Goal: Check status

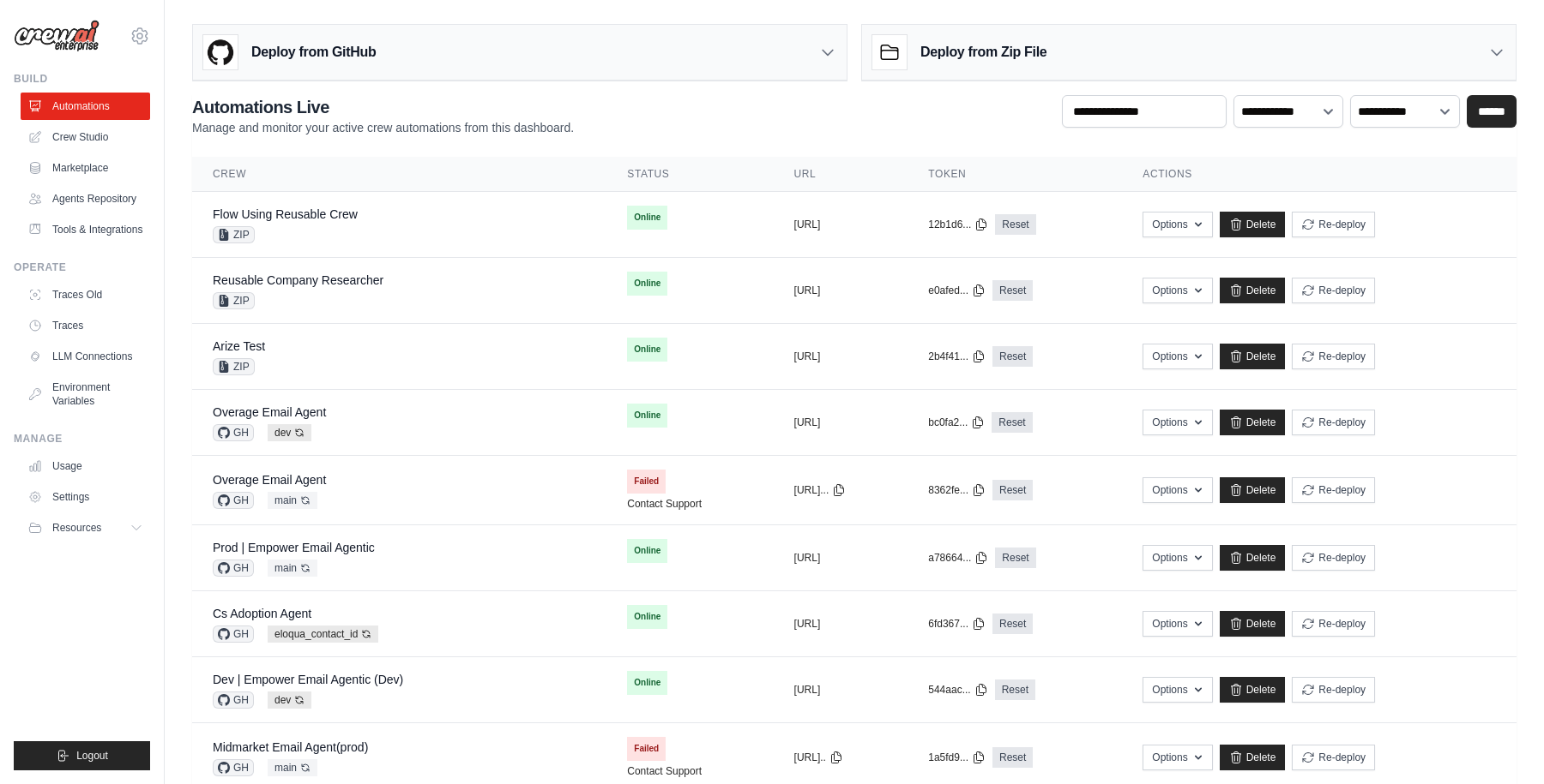
click at [443, 116] on h2 "Automations Live" at bounding box center [383, 107] width 382 height 24
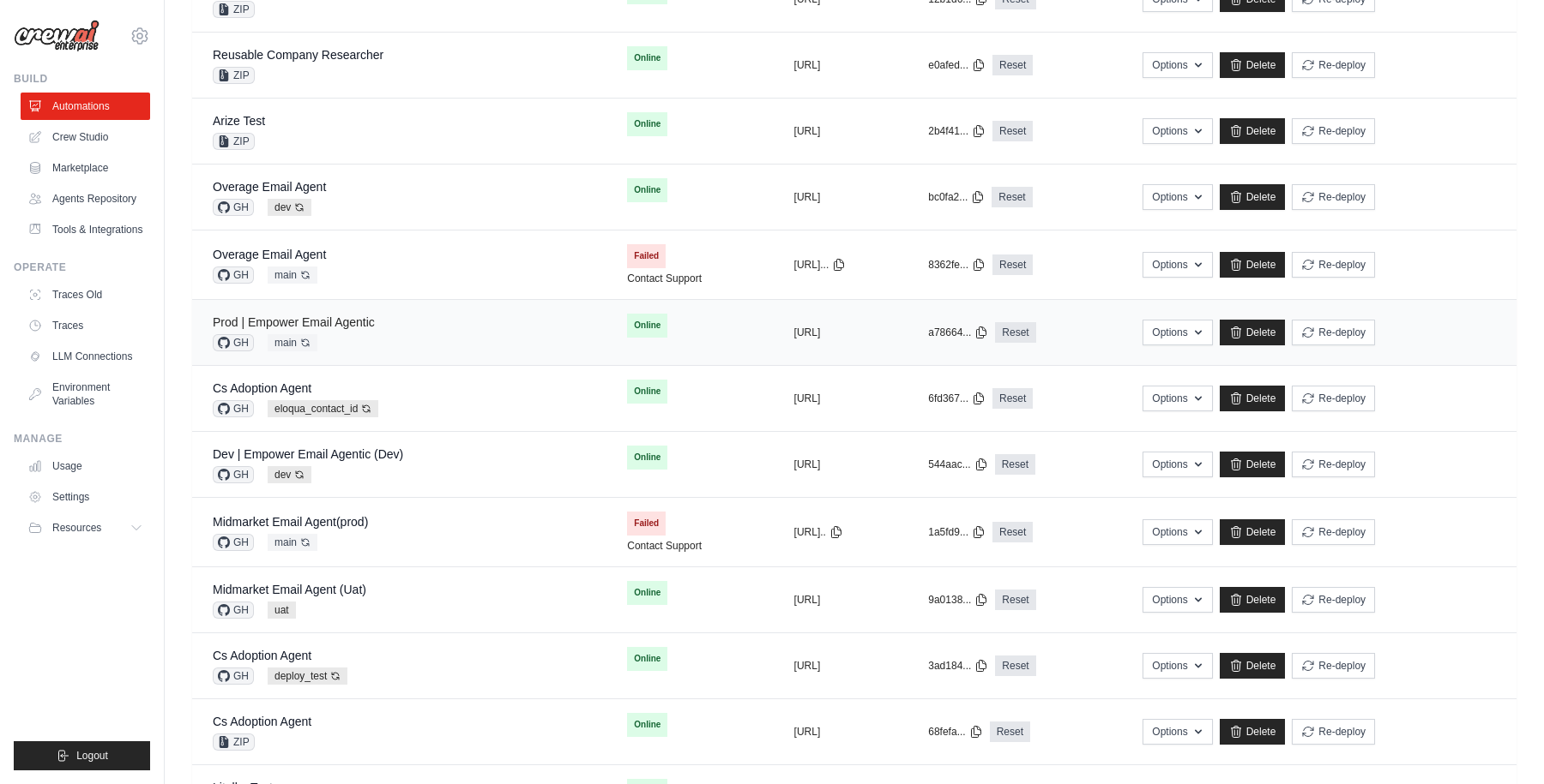
scroll to position [375, 0]
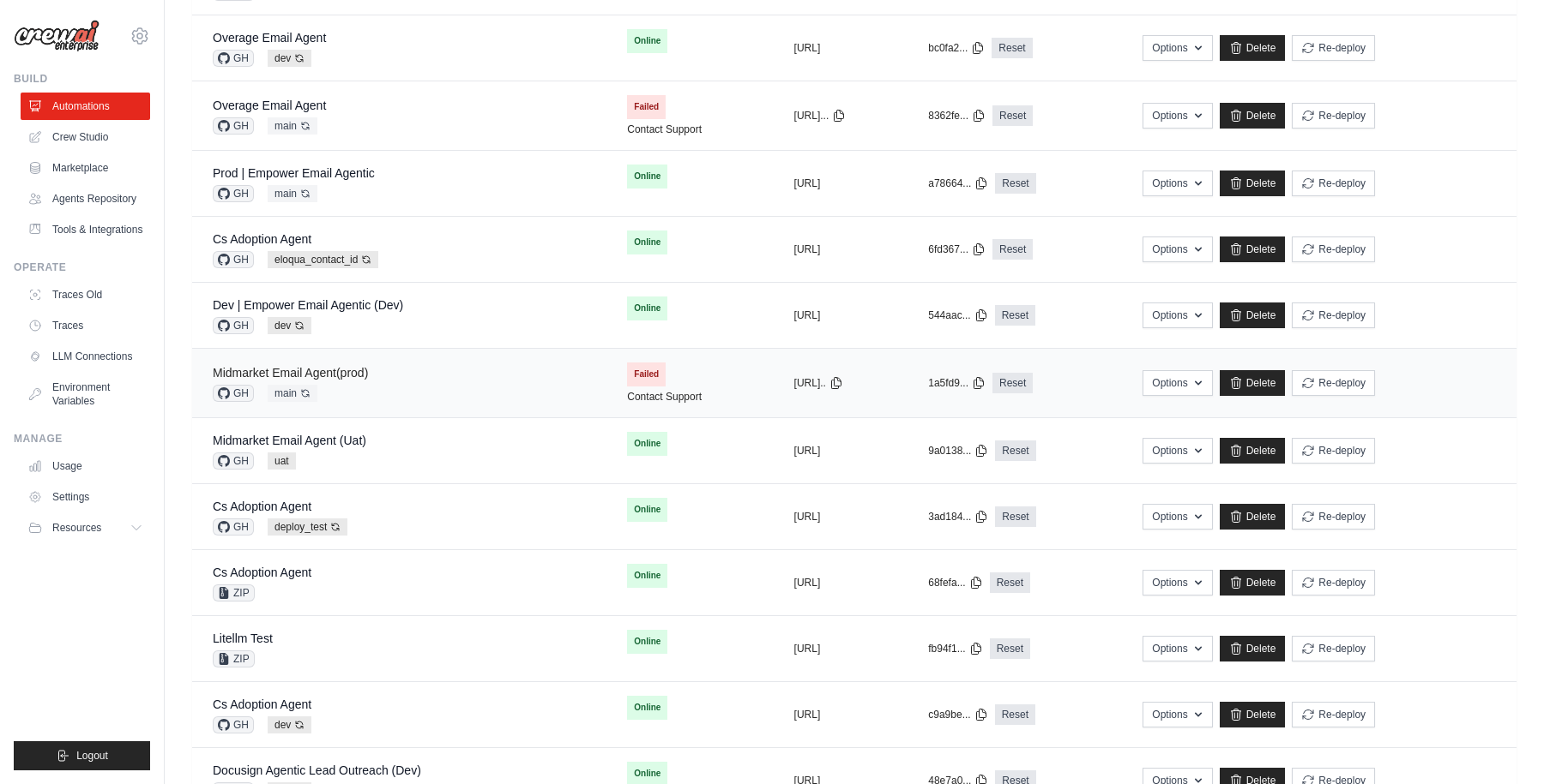
click at [324, 369] on link "Midmarket Email Agent(prod)" at bounding box center [290, 372] width 155 height 13
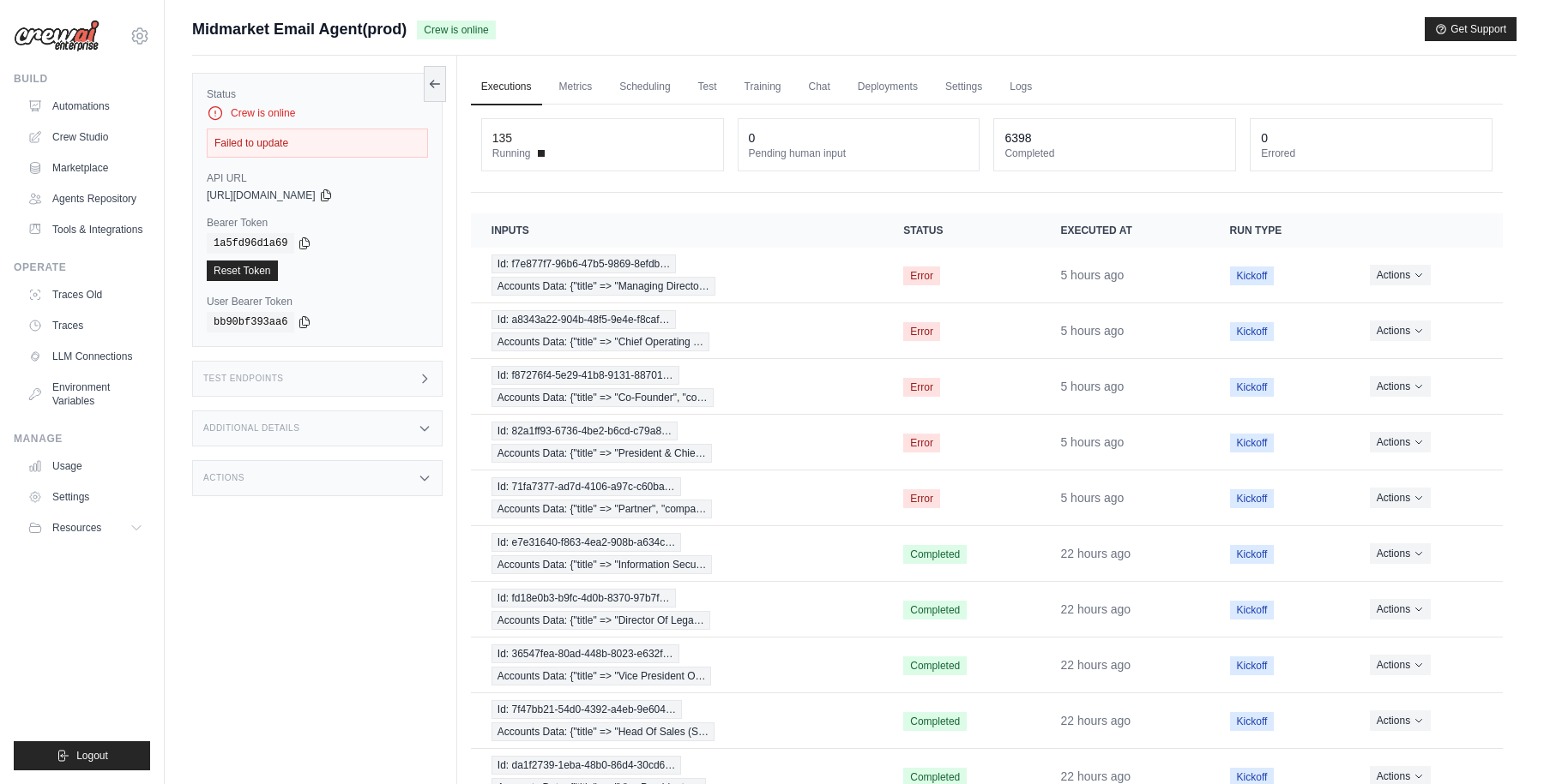
click at [644, 36] on div "Midmarket Email Agent(prod) Crew is online Get Support" at bounding box center [854, 29] width 1324 height 24
drag, startPoint x: 230, startPoint y: 113, endPoint x: 307, endPoint y: 113, distance: 77.0
click at [307, 113] on div "Crew is online" at bounding box center [318, 112] width 221 height 17
drag, startPoint x: 211, startPoint y: 140, endPoint x: 301, endPoint y: 140, distance: 90.0
click at [301, 140] on div "Failed to update" at bounding box center [318, 143] width 221 height 29
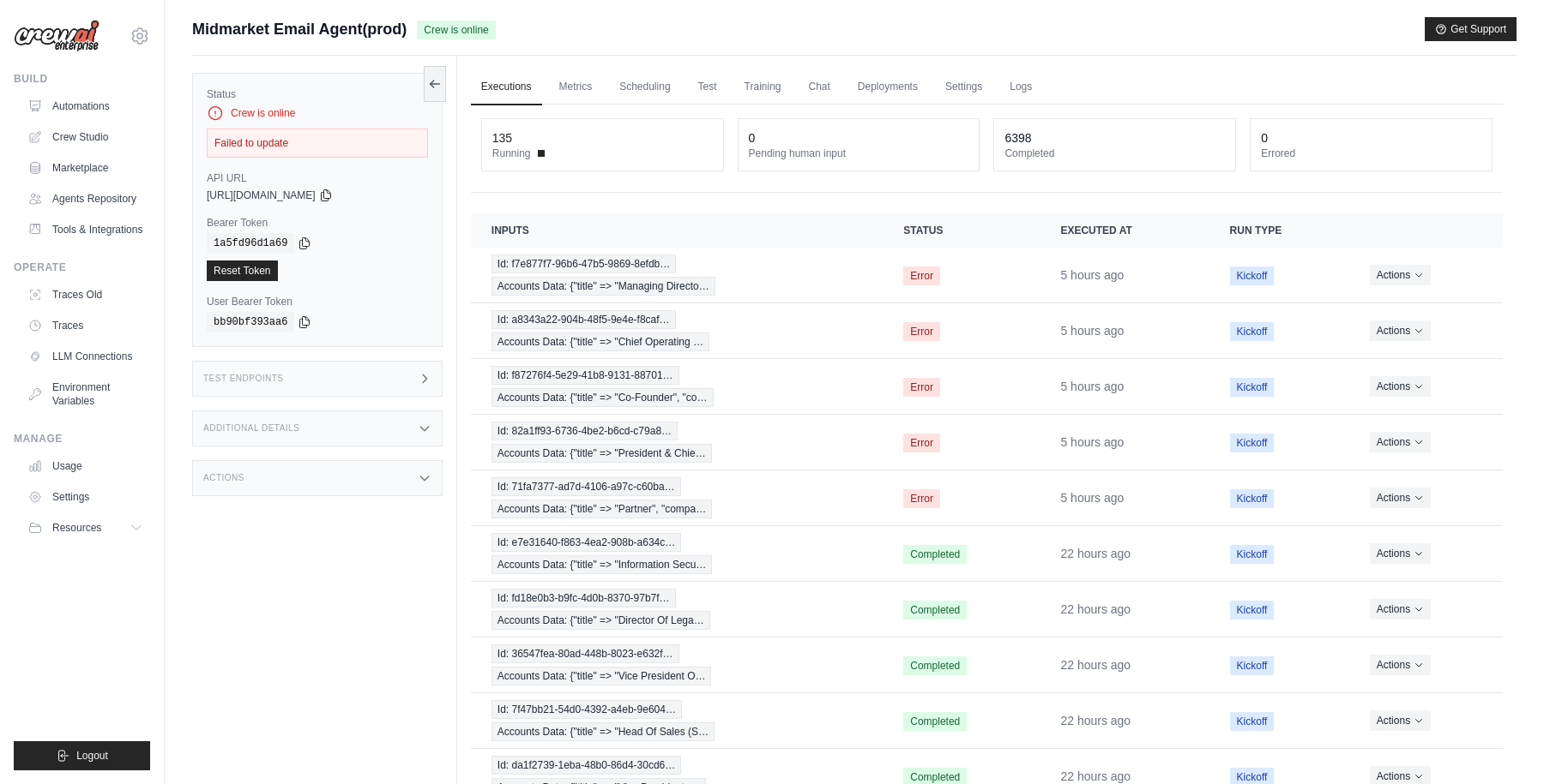
click at [282, 598] on div "Status Crew is online Failed to update API URL copied [URL][DOMAIN_NAME] Bearer…" at bounding box center [324, 447] width 265 height 784
